Goal: Find specific page/section: Find specific page/section

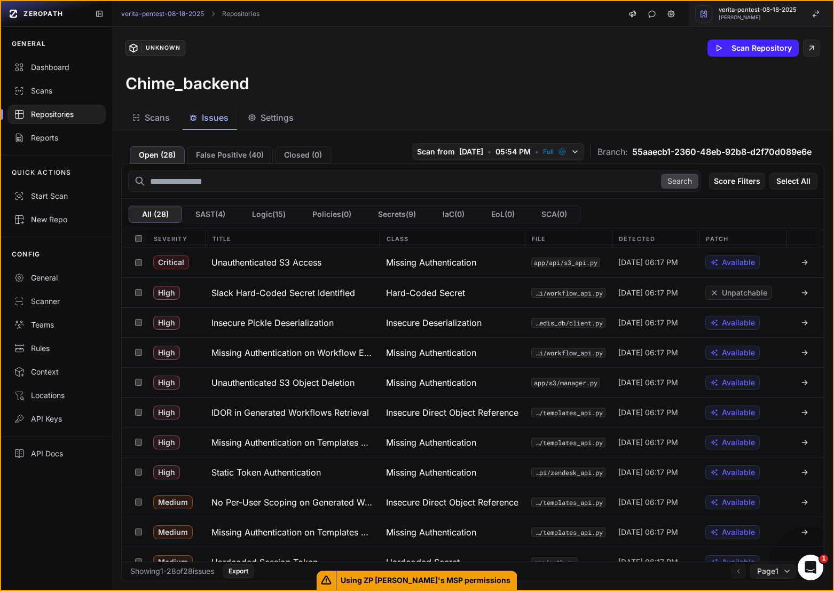
click at [791, 18] on span "Etienne Lunetta" at bounding box center [758, 17] width 78 height 5
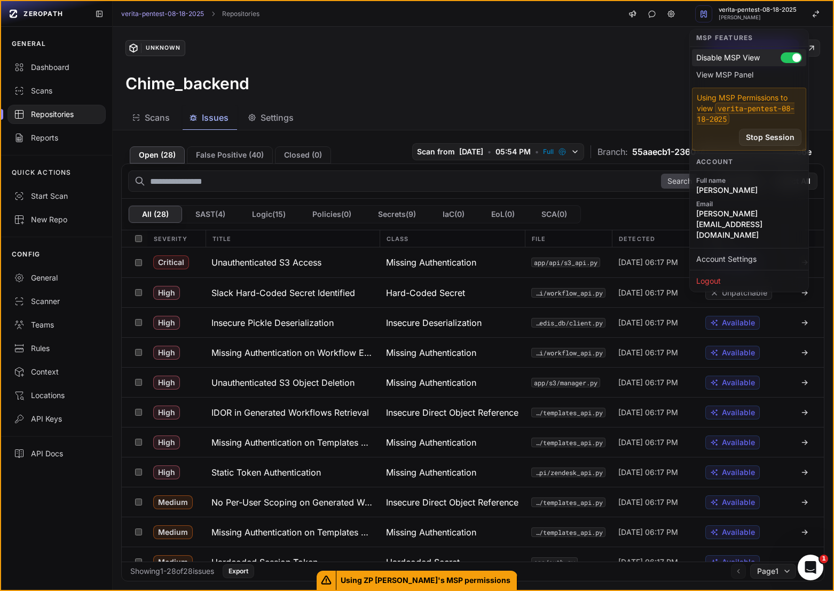
click at [786, 54] on div at bounding box center [791, 57] width 21 height 11
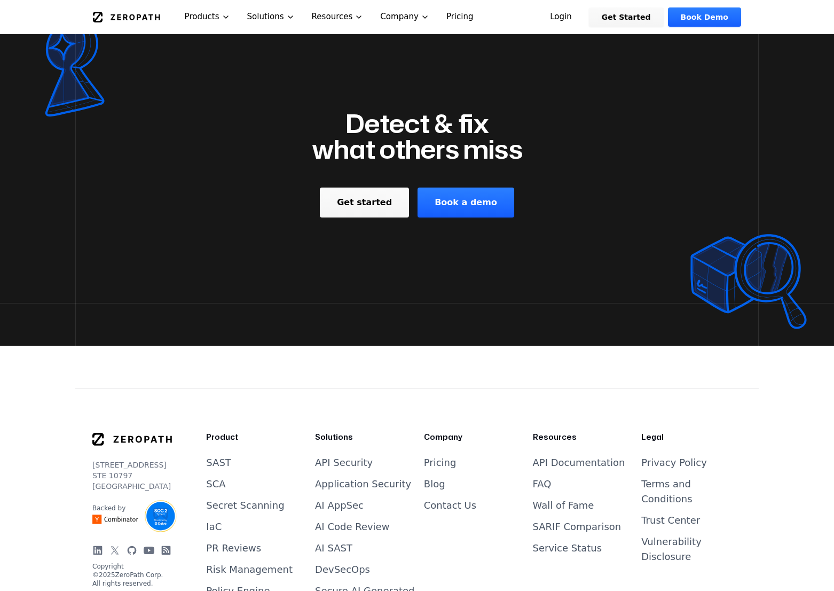
scroll to position [4019, 0]
